Goal: Task Accomplishment & Management: Manage account settings

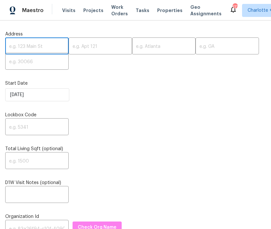
click at [19, 48] on input "text" at bounding box center [36, 46] width 63 height 15
click at [23, 43] on input "text" at bounding box center [36, 46] width 63 height 15
paste input "3619 Colonial Trl, Douglasville, GA 30135"
type input "3619 Colonial Trl, Douglasville, GA 30135"
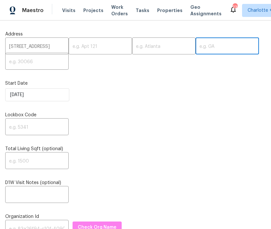
scroll to position [0, 0]
click at [195, 48] on input "text" at bounding box center [226, 46] width 63 height 15
type input "30135"
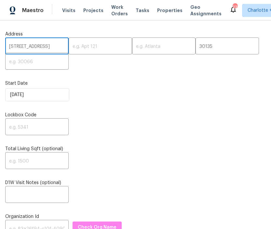
scroll to position [0, 34]
drag, startPoint x: 47, startPoint y: 46, endPoint x: 38, endPoint y: 48, distance: 9.3
click at [38, 48] on input "3619 Colonial Trl, Douglasville, GA 30135" at bounding box center [36, 46] width 63 height 15
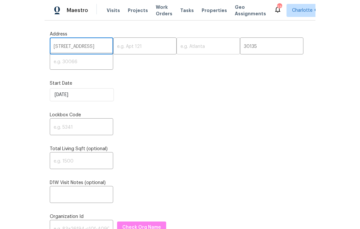
scroll to position [0, 0]
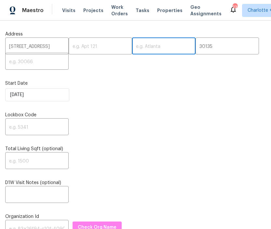
click at [153, 47] on input "text" at bounding box center [163, 46] width 63 height 15
paste input "Douglasville"
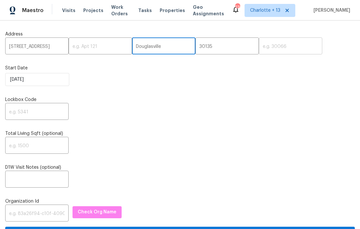
type input "Douglasville"
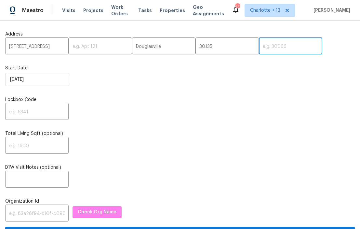
click at [260, 46] on input "text" at bounding box center [290, 46] width 63 height 15
click at [259, 46] on input "3015" at bounding box center [290, 46] width 63 height 15
type input "30135"
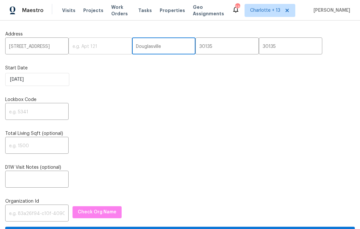
drag, startPoint x: 155, startPoint y: 46, endPoint x: 119, endPoint y: 46, distance: 36.1
click at [119, 46] on div "3619 Colonial Trl, Douglasville, GA 30135 ​ ​ Douglasville ​ 30135 ​ 30135 ​" at bounding box center [180, 46] width 350 height 15
click at [195, 49] on input "30135" at bounding box center [226, 46] width 63 height 15
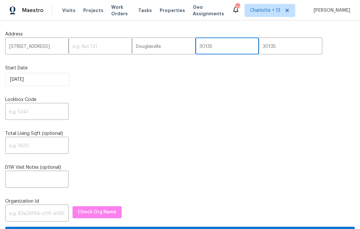
click at [195, 49] on input "30135" at bounding box center [226, 46] width 63 height 15
type input "GA"
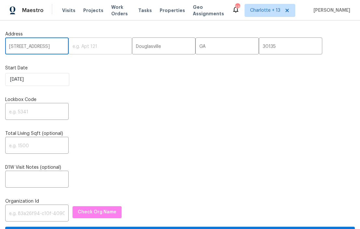
scroll to position [0, 36]
drag, startPoint x: 59, startPoint y: 47, endPoint x: 63, endPoint y: 47, distance: 4.2
click at [63, 47] on div "3619 Colonial Trl, Douglasville, GA 30135 ​ ​ Douglasville ​ GA ​ 30135 ​" at bounding box center [180, 46] width 350 height 15
type input "3619 Colonial Trl"
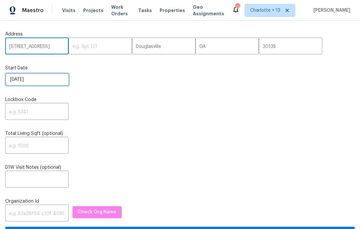
click at [31, 81] on input "9/4/2025" at bounding box center [37, 79] width 64 height 13
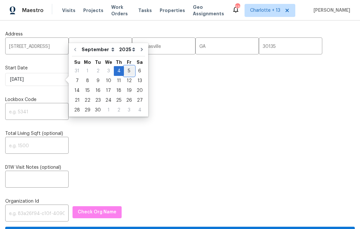
click at [127, 72] on div "5" at bounding box center [129, 70] width 10 height 9
type input "9/5/2025"
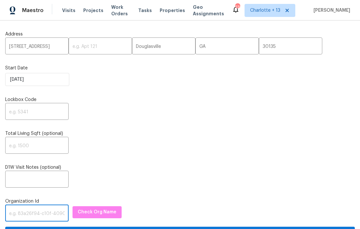
click at [26, 217] on input "text" at bounding box center [36, 213] width 63 height 15
paste input "1349d153-b359-4f9b-b4dd-758ff939cc37"
type input "1349d153-b359-4f9b-b4dd-758ff939cc37"
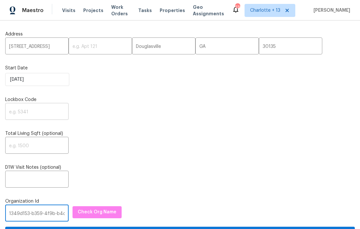
click at [24, 115] on input "text" at bounding box center [36, 111] width 63 height 15
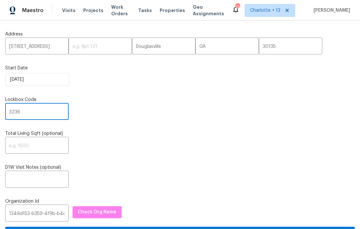
type input "3236"
click at [85, 211] on span "Check Org Name" at bounding box center [97, 212] width 39 height 8
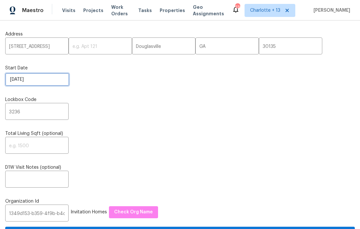
click at [37, 75] on input "9/5/2025" at bounding box center [37, 79] width 64 height 13
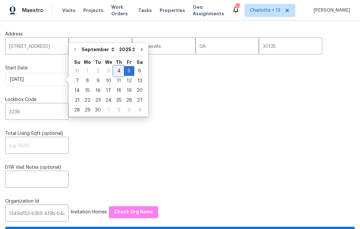
click at [116, 70] on div "4" at bounding box center [119, 70] width 10 height 9
type input "9/4/2025"
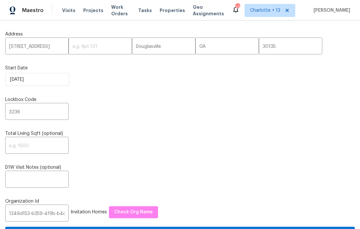
click at [186, 139] on div "​" at bounding box center [180, 145] width 350 height 15
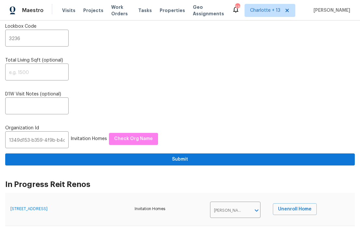
scroll to position [80, 0]
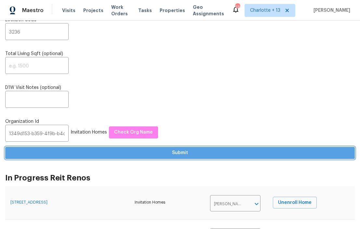
click at [182, 154] on span "Submit" at bounding box center [179, 153] width 339 height 8
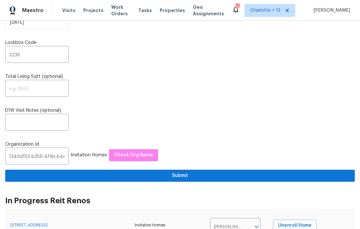
scroll to position [0, 0]
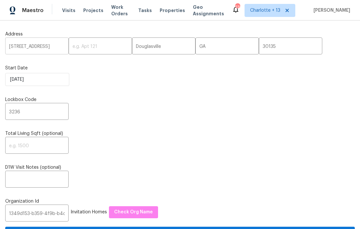
click at [36, 45] on input "3619 Colonial Trl" at bounding box center [36, 46] width 63 height 15
click at [68, 10] on span "Visits" at bounding box center [68, 10] width 13 height 7
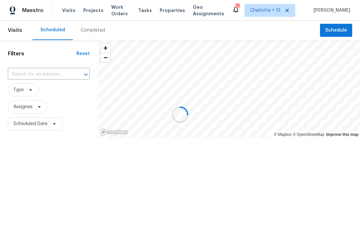
click at [49, 73] on div at bounding box center [180, 114] width 360 height 229
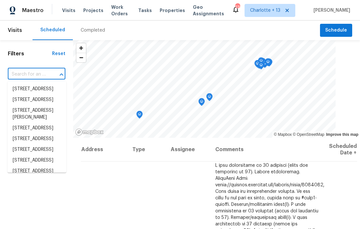
click at [44, 73] on input "text" at bounding box center [27, 74] width 39 height 10
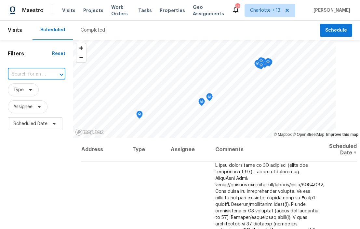
paste input "3619 Colonial Trl"
type input "3619 Colonial Trl"
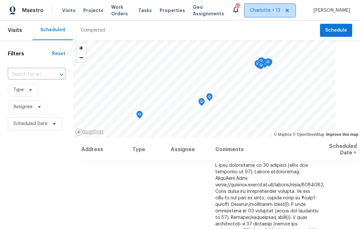
click at [267, 11] on span "Charlotte + 13" at bounding box center [265, 10] width 30 height 7
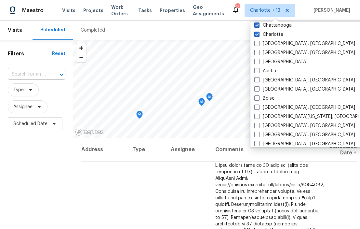
scroll to position [103, 0]
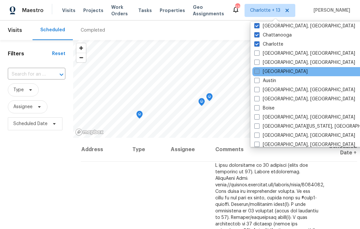
click at [258, 72] on span at bounding box center [256, 71] width 5 height 5
click at [258, 72] on input "Atlanta" at bounding box center [256, 70] width 4 height 4
checkbox input "true"
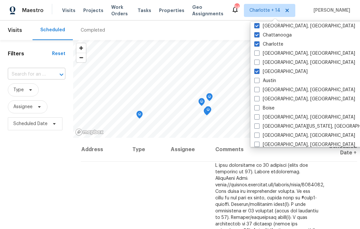
click at [31, 77] on input "text" at bounding box center [27, 74] width 39 height 10
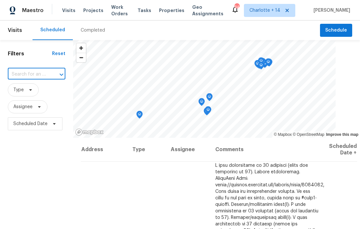
paste input "3619 Colonial Trl"
type input "3619 Colonial Trl"
click at [31, 93] on li "3619 Colonial Trl, Douglasville, GA 30135" at bounding box center [36, 89] width 58 height 11
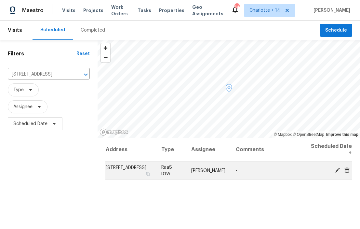
click at [271, 171] on icon at bounding box center [337, 170] width 6 height 6
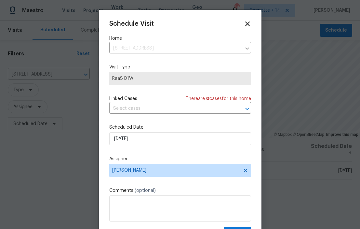
click at [246, 24] on icon at bounding box center [247, 23] width 7 height 7
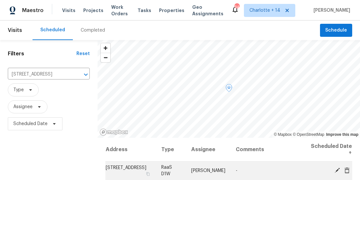
click at [271, 169] on icon at bounding box center [337, 170] width 6 height 6
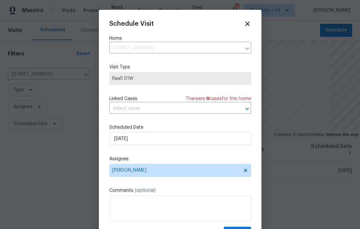
click at [248, 20] on icon at bounding box center [247, 23] width 7 height 7
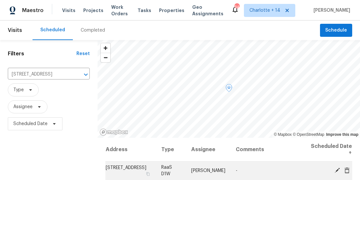
click at [271, 173] on div at bounding box center [331, 170] width 42 height 7
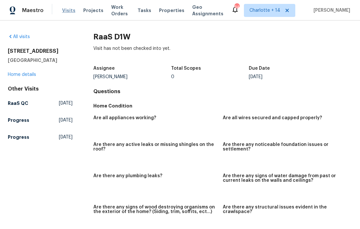
click at [68, 10] on span "Visits" at bounding box center [68, 10] width 13 height 7
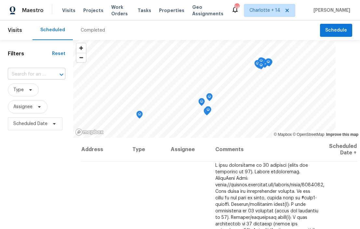
click at [23, 71] on input "text" at bounding box center [27, 74] width 39 height 10
paste input "3619 Colonial Trl"
type input "3619 Colonial Trl"
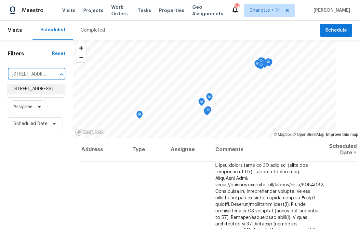
click at [32, 94] on li "3619 Colonial Trl, Douglasville, GA 30135" at bounding box center [36, 89] width 58 height 11
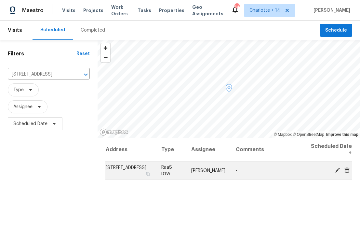
click at [271, 171] on icon at bounding box center [337, 170] width 6 height 6
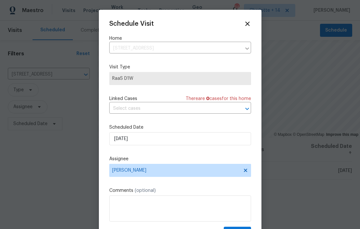
scroll to position [12, 0]
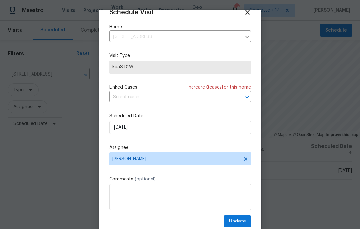
click at [249, 13] on icon at bounding box center [247, 11] width 7 height 7
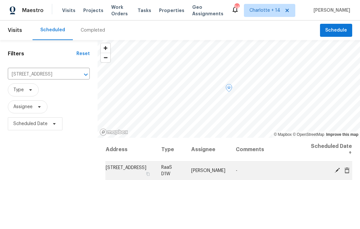
click at [271, 171] on icon at bounding box center [346, 170] width 5 height 6
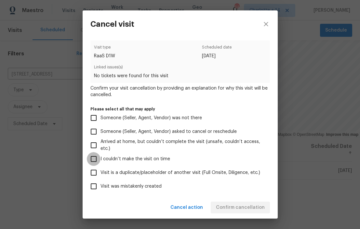
click at [96, 160] on input "I couldn’t make the visit on time" at bounding box center [94, 159] width 14 height 14
checkbox input "true"
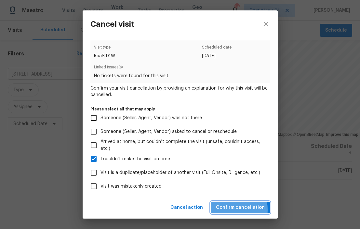
click at [223, 209] on span "Confirm cancellation" at bounding box center [240, 207] width 49 height 8
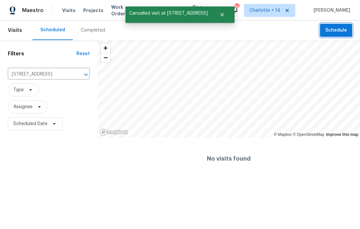
click at [271, 28] on span "Schedule" at bounding box center [336, 30] width 22 height 8
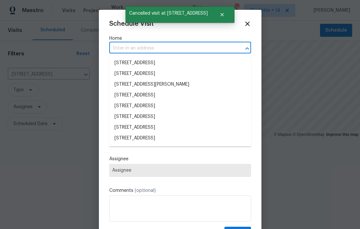
click at [125, 48] on input "text" at bounding box center [171, 48] width 124 height 10
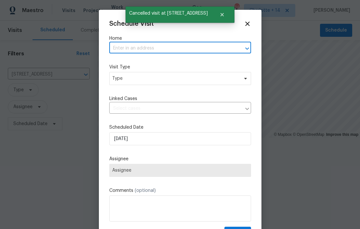
paste input "3619 Colonial Trl"
type input "3619 Colonial Trl"
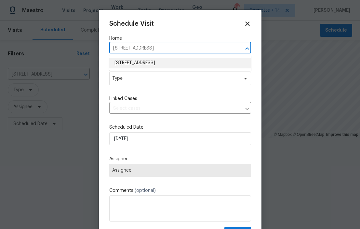
click at [134, 64] on li "3619 Colonial Trl, Douglasville, GA 30135" at bounding box center [180, 63] width 142 height 11
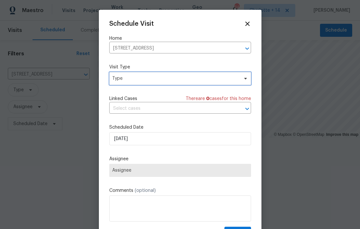
click at [131, 78] on span "Type" at bounding box center [175, 78] width 127 height 7
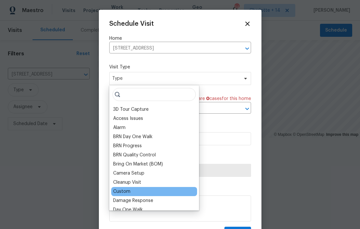
click at [124, 190] on div "Custom" at bounding box center [121, 191] width 17 height 7
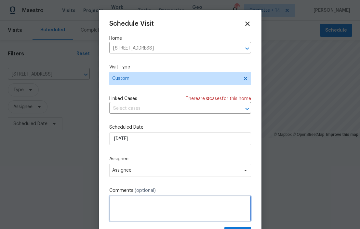
click at [119, 202] on textarea at bounding box center [180, 208] width 142 height 26
paste textarea "The appraiser went back out for the re-inspection and said the following work w…"
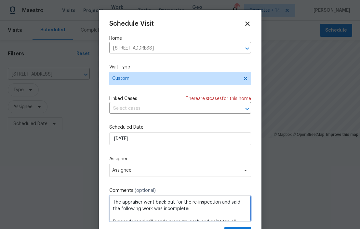
scroll to position [81, 0]
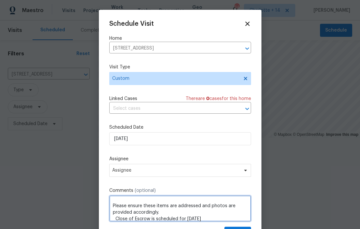
click at [115, 199] on textarea "The appraiser went back out for the re-inspection and said the following work w…" at bounding box center [180, 208] width 142 height 26
paste textarea "Access instructions: Combobox - 3236"
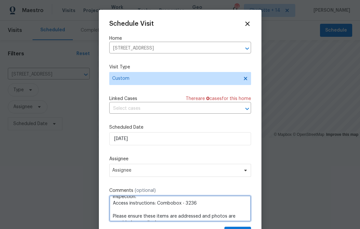
scroll to position [92, 0]
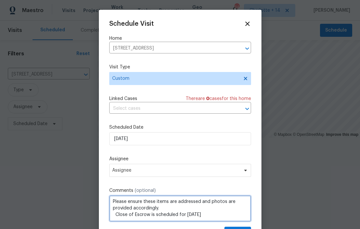
type textarea "The appraiser went back out for the re-inspection and said the following work w…"
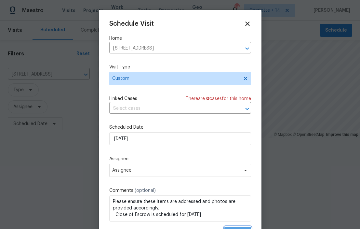
click at [247, 227] on button "Create" at bounding box center [237, 232] width 27 height 12
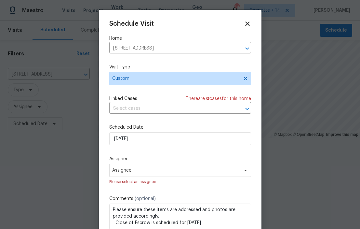
scroll to position [20, 0]
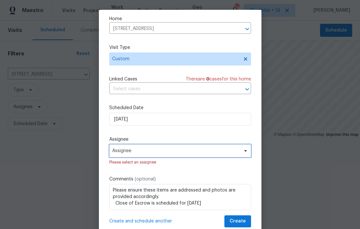
click at [245, 150] on icon at bounding box center [245, 151] width 3 height 2
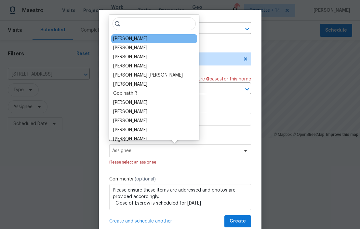
click at [132, 43] on div "Jaydon Entrekin" at bounding box center [154, 38] width 86 height 9
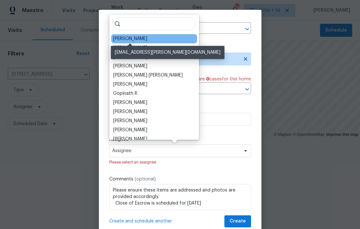
click at [132, 38] on div "Jaydon Entrekin" at bounding box center [130, 38] width 34 height 7
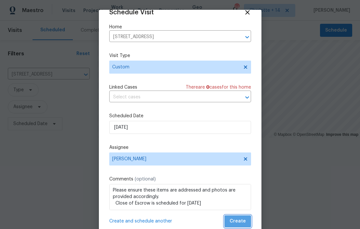
click at [243, 218] on span "Create" at bounding box center [238, 221] width 16 height 8
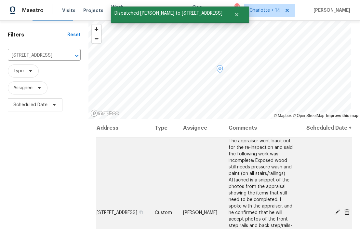
scroll to position [0, 0]
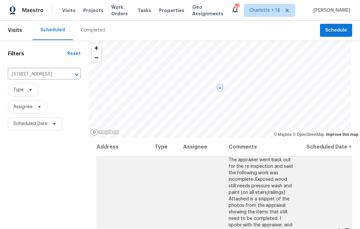
click at [267, 199] on span "The appraiser went back out for the re-inspection and said the following work w…" at bounding box center [261, 231] width 65 height 148
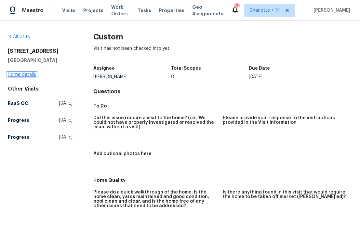
click at [13, 73] on link "Home details" at bounding box center [22, 74] width 28 height 5
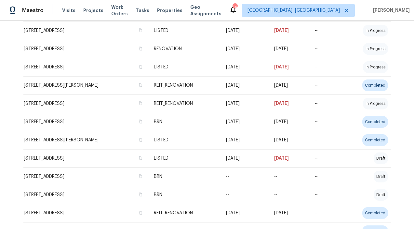
scroll to position [647, 0]
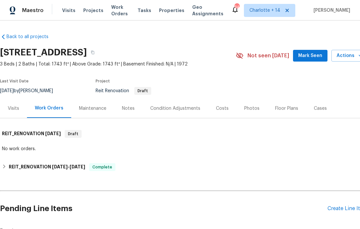
click at [311, 59] on span "Mark Seen" at bounding box center [310, 56] width 24 height 8
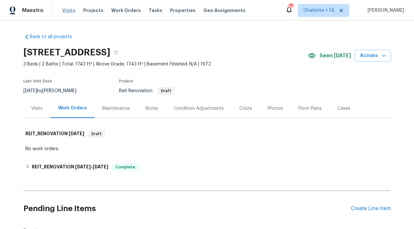
click at [70, 10] on span "Visits" at bounding box center [68, 10] width 13 height 7
